Goal: Understand process/instructions: Learn how to perform a task or action

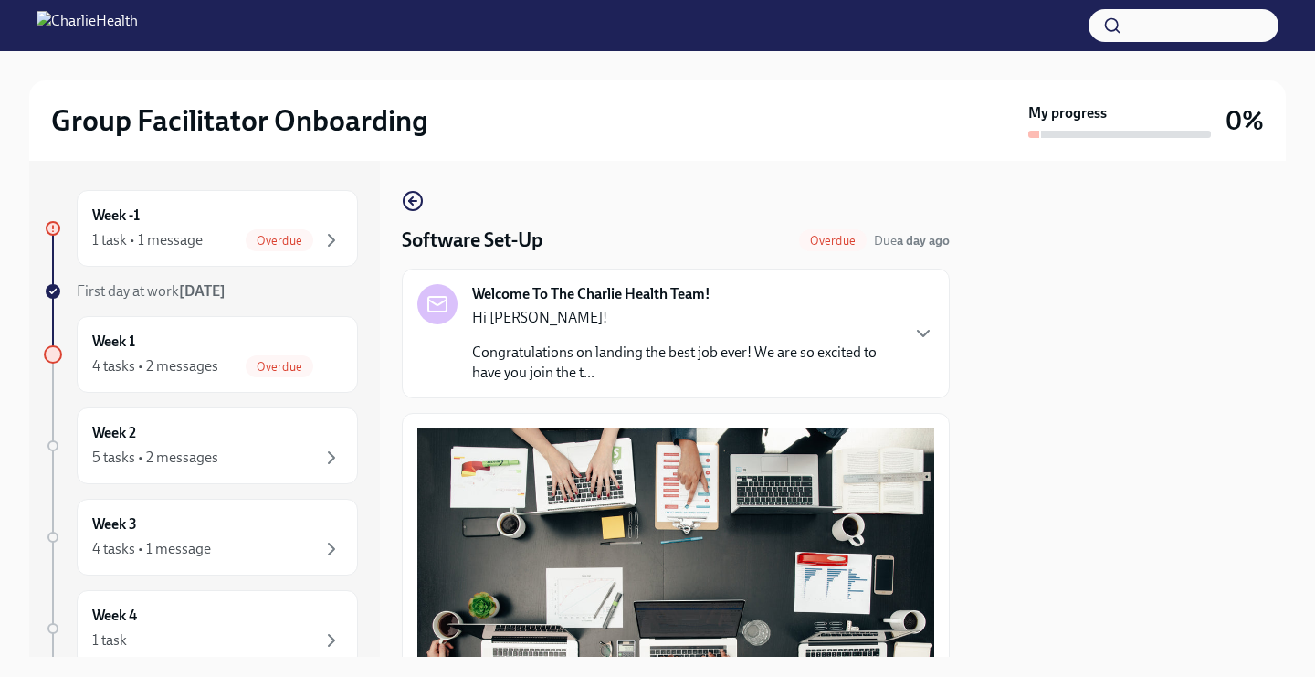
scroll to position [560, 0]
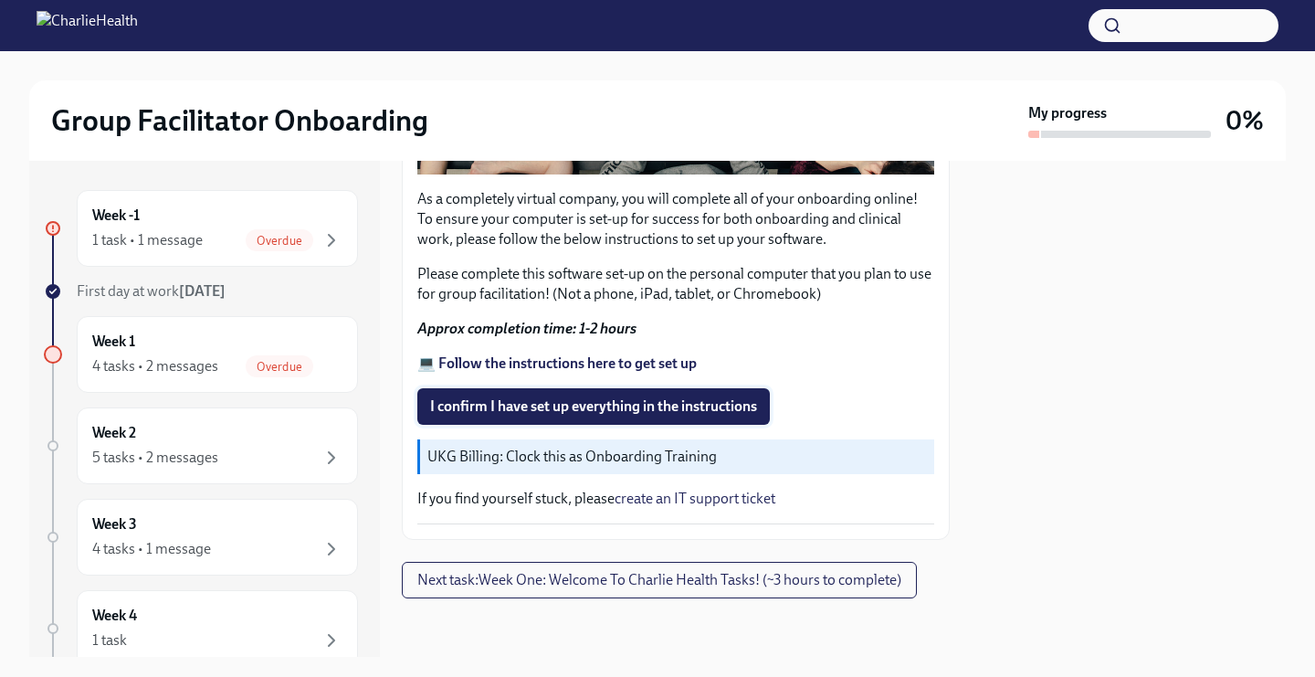
click at [595, 411] on span "I confirm I have set up everything in the instructions" at bounding box center [593, 406] width 327 height 18
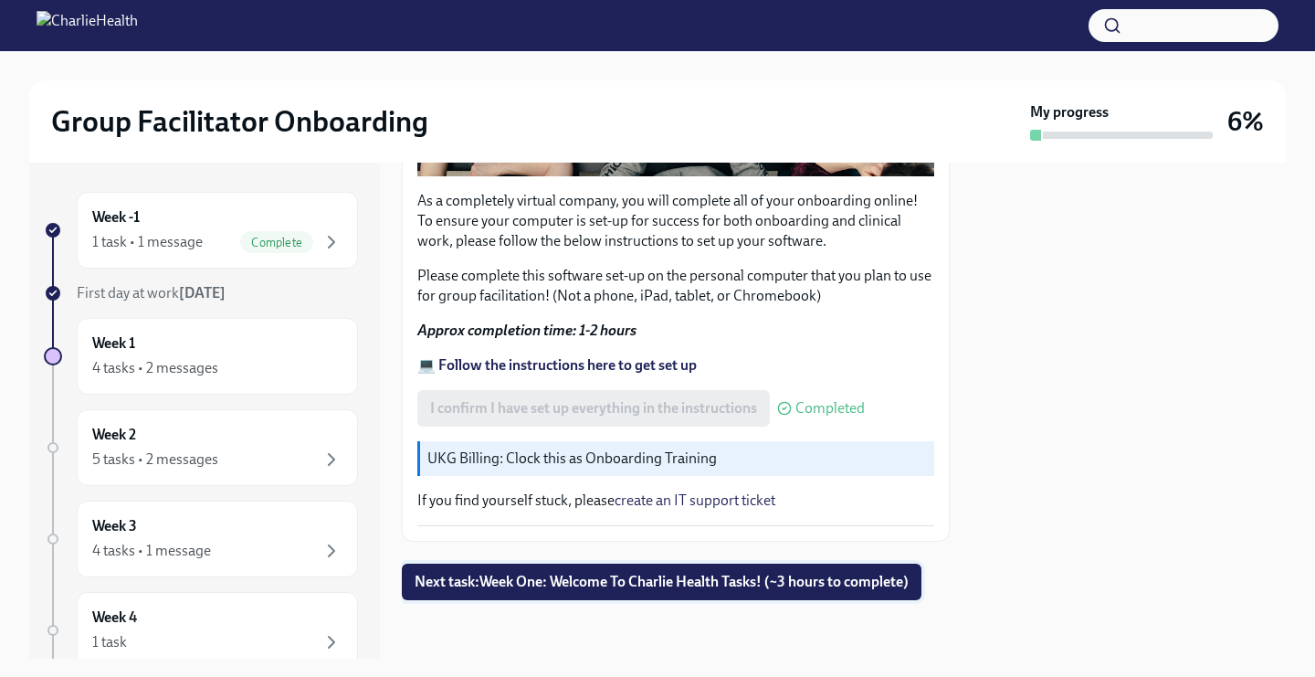
click at [538, 579] on span "Next task : Week One: Welcome To Charlie Health Tasks! (~3 hours to complete)" at bounding box center [662, 582] width 494 height 18
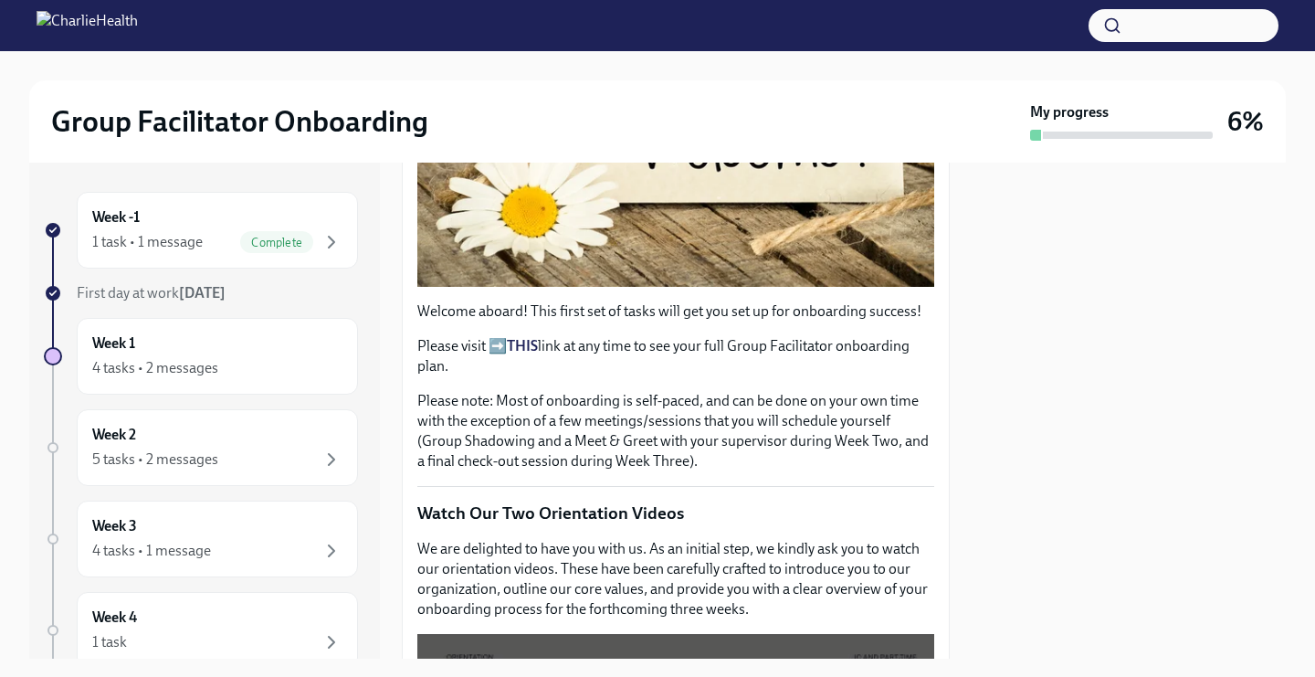
scroll to position [448, 0]
click at [512, 345] on strong "THIS" at bounding box center [522, 344] width 31 height 17
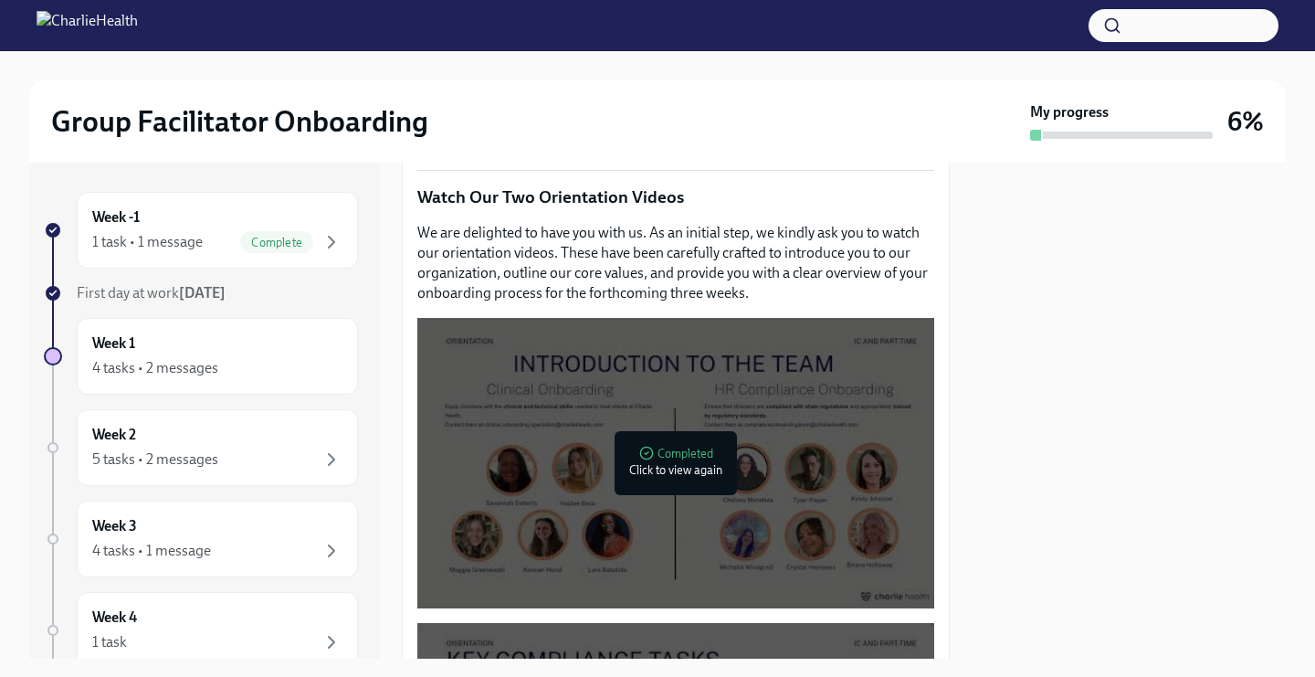
scroll to position [661, 0]
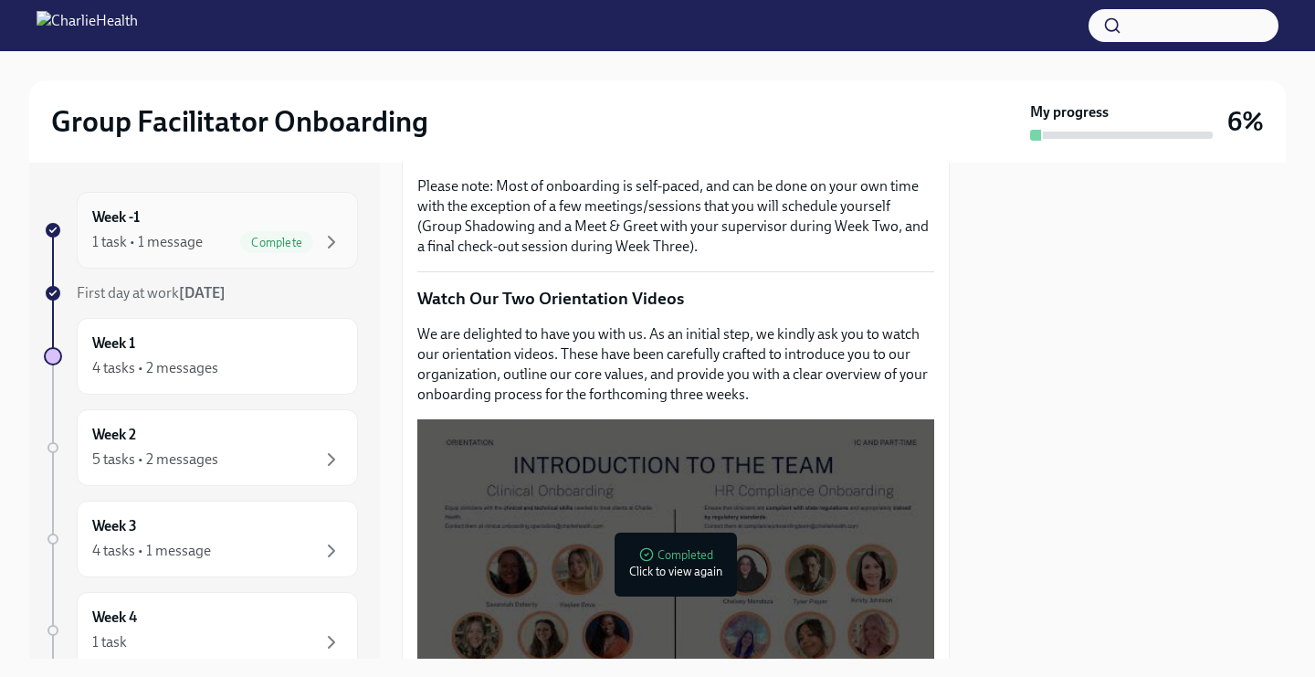
click at [241, 244] on span "Complete" at bounding box center [276, 243] width 73 height 14
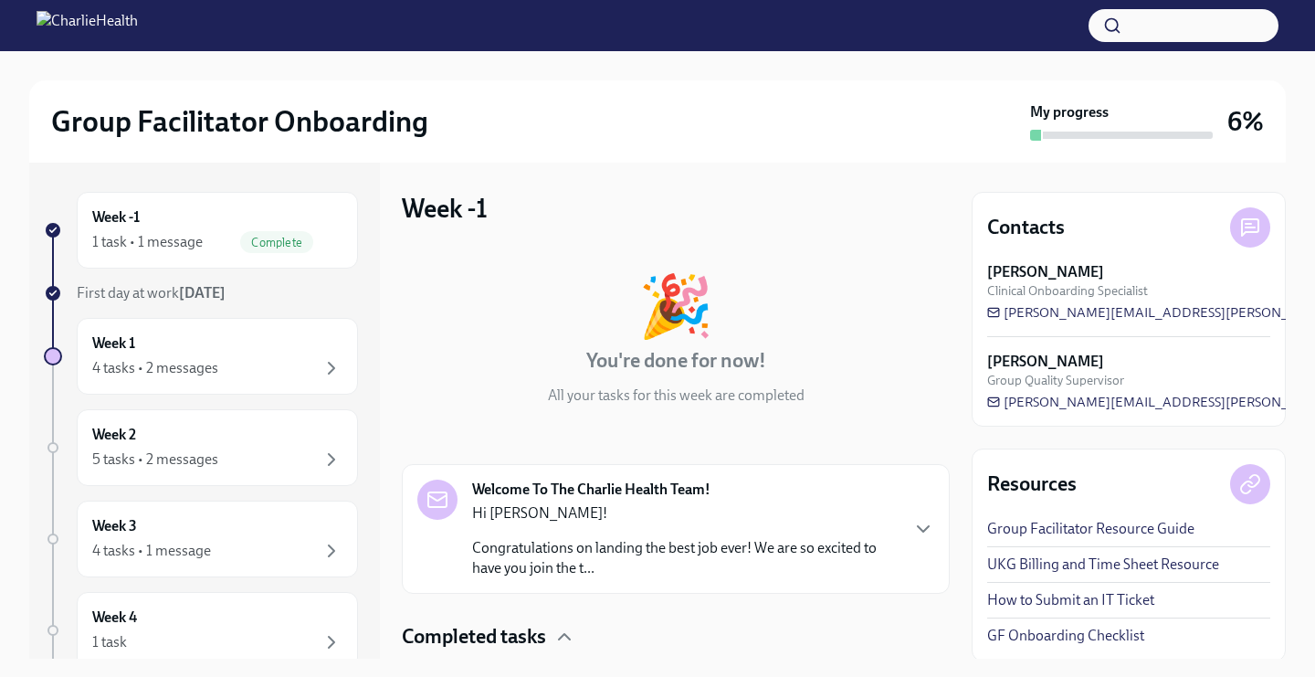
scroll to position [125, 0]
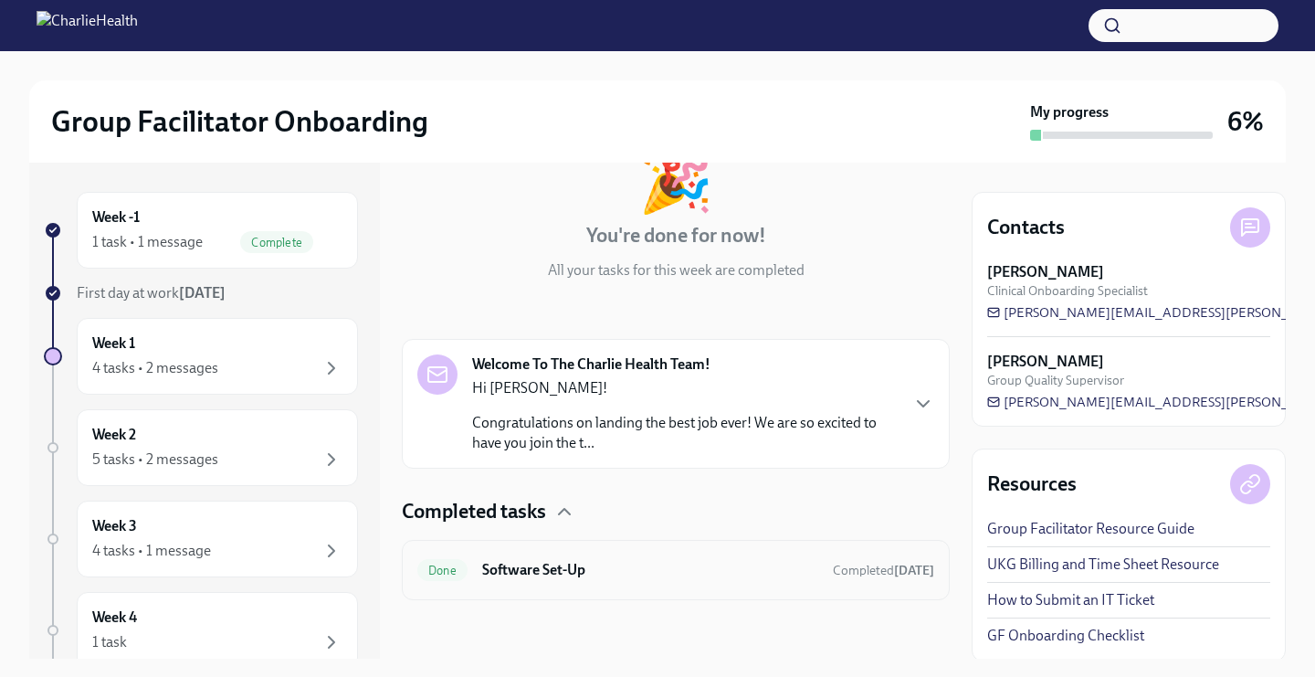
click at [538, 560] on h6 "Software Set-Up" at bounding box center [650, 570] width 336 height 20
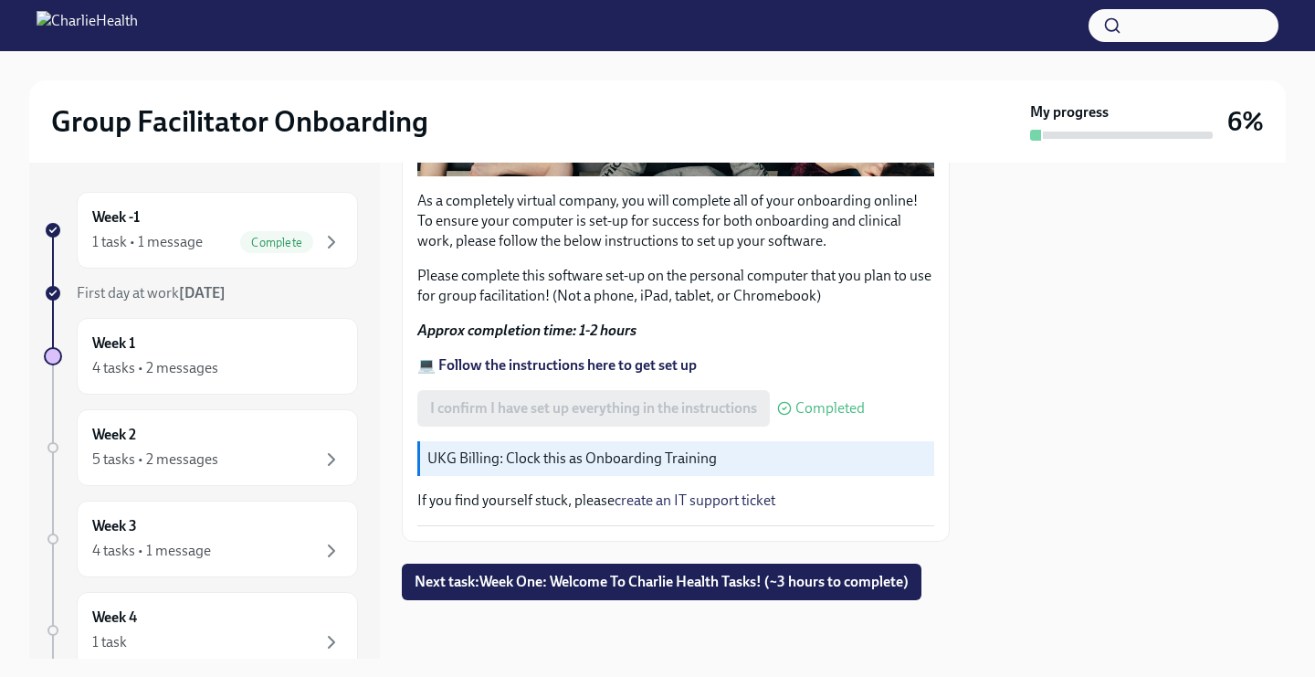
scroll to position [558, 0]
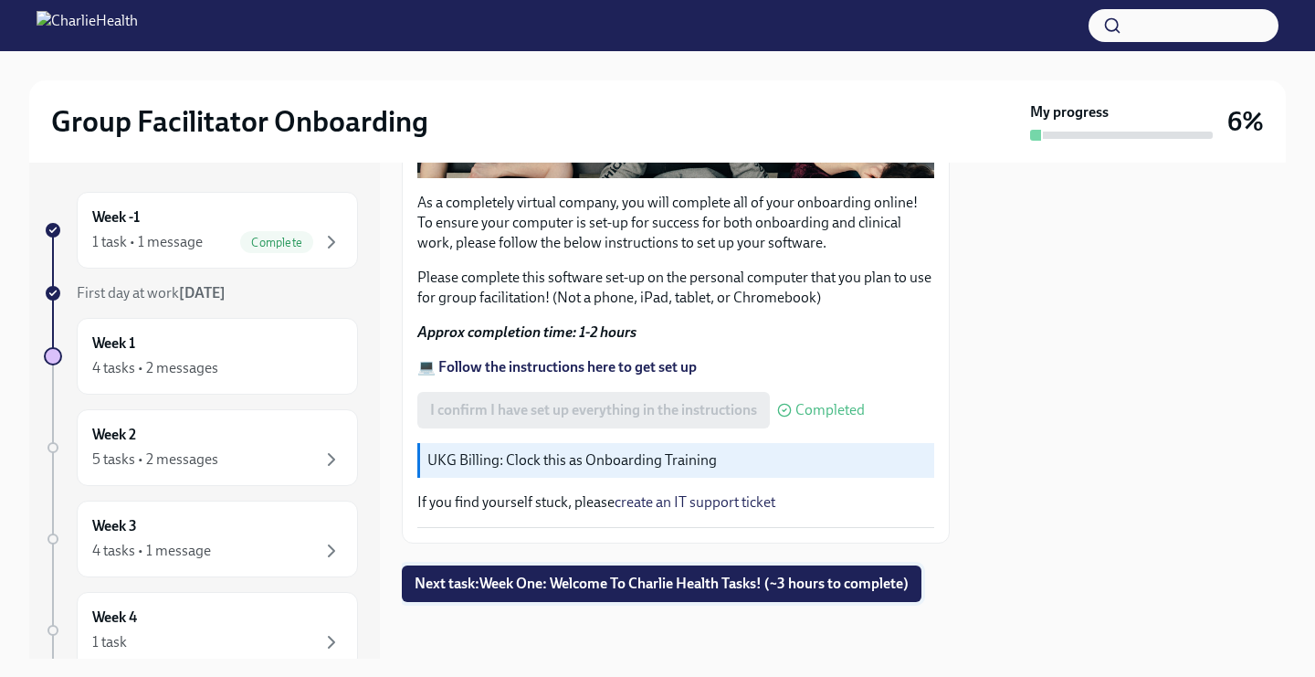
click at [517, 586] on span "Next task : Week One: Welcome To Charlie Health Tasks! (~3 hours to complete)" at bounding box center [662, 584] width 494 height 18
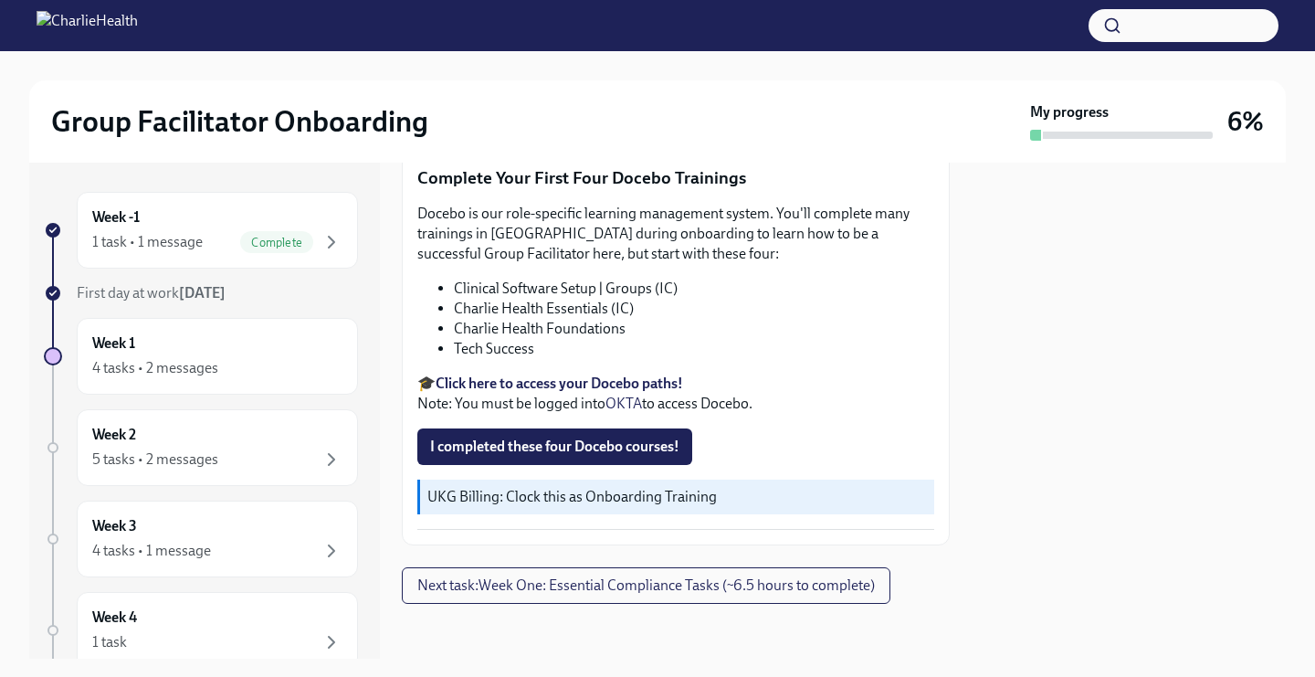
scroll to position [2355, 0]
